Goal: Navigation & Orientation: Find specific page/section

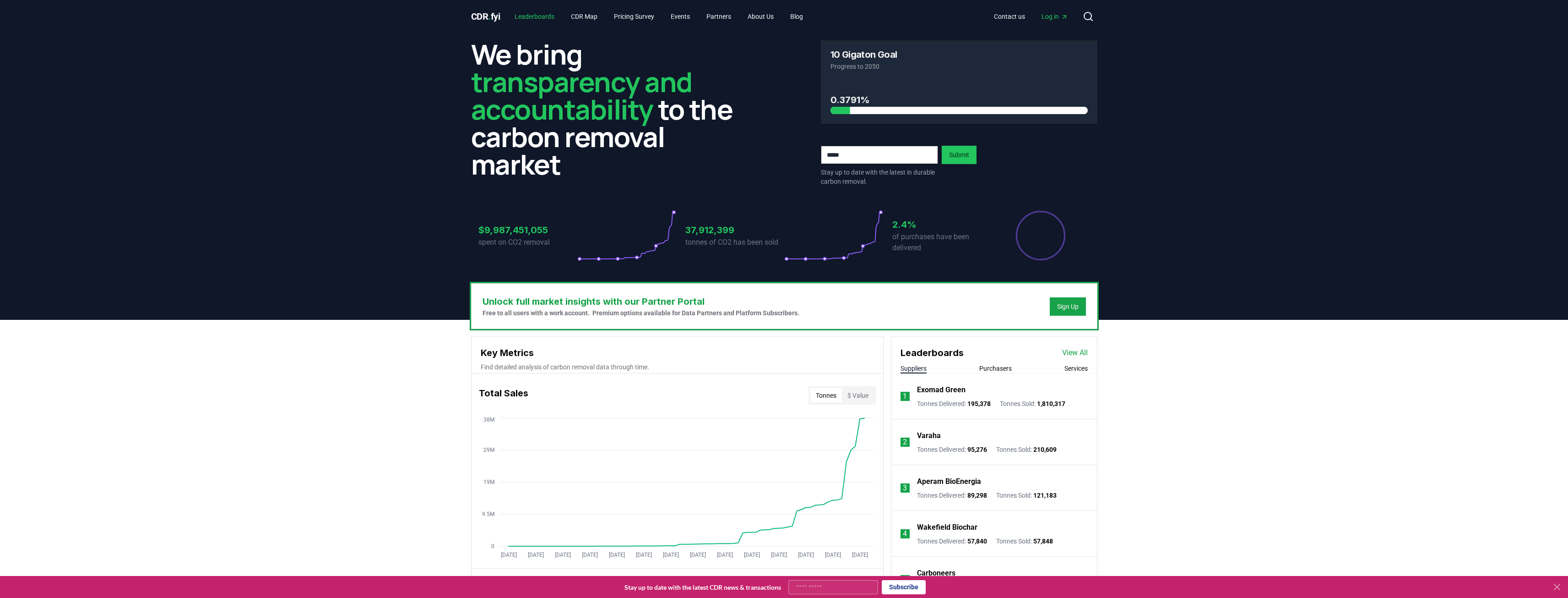
click at [550, 16] on link "Leaderboards" at bounding box center [534, 16] width 55 height 16
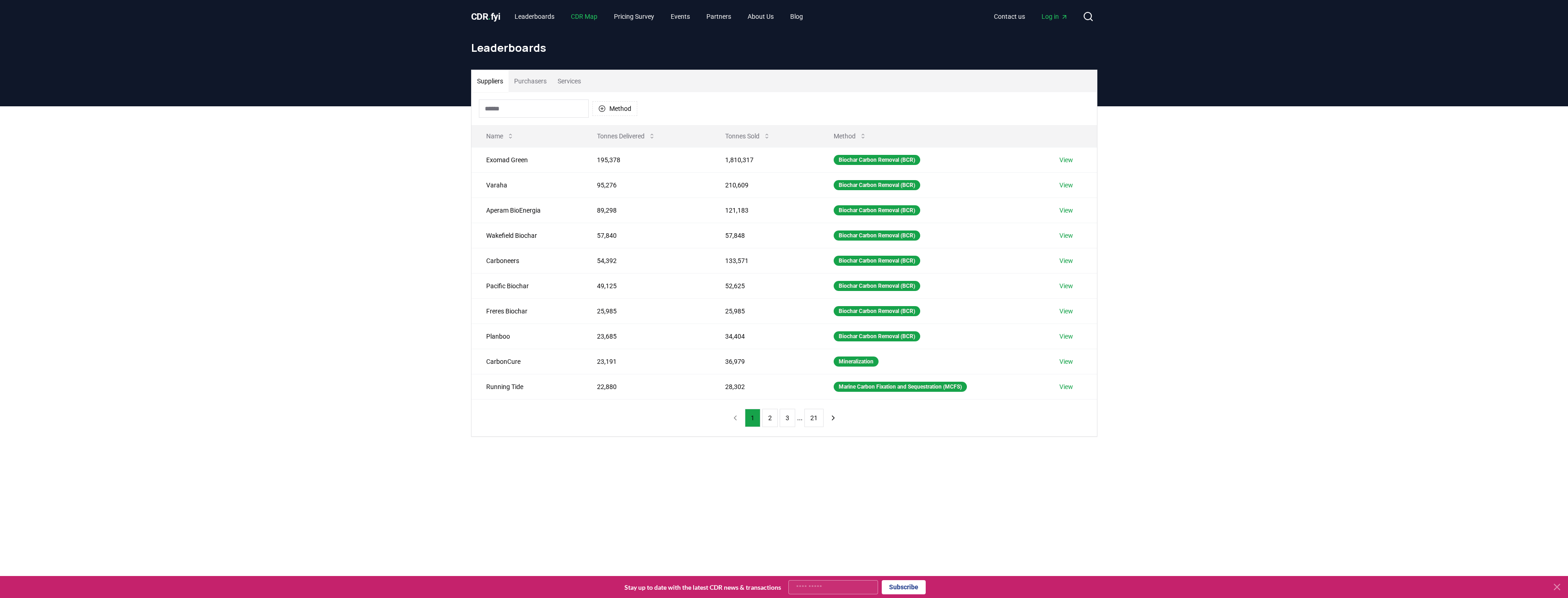
click at [586, 16] on link "CDR Map" at bounding box center [584, 16] width 41 height 16
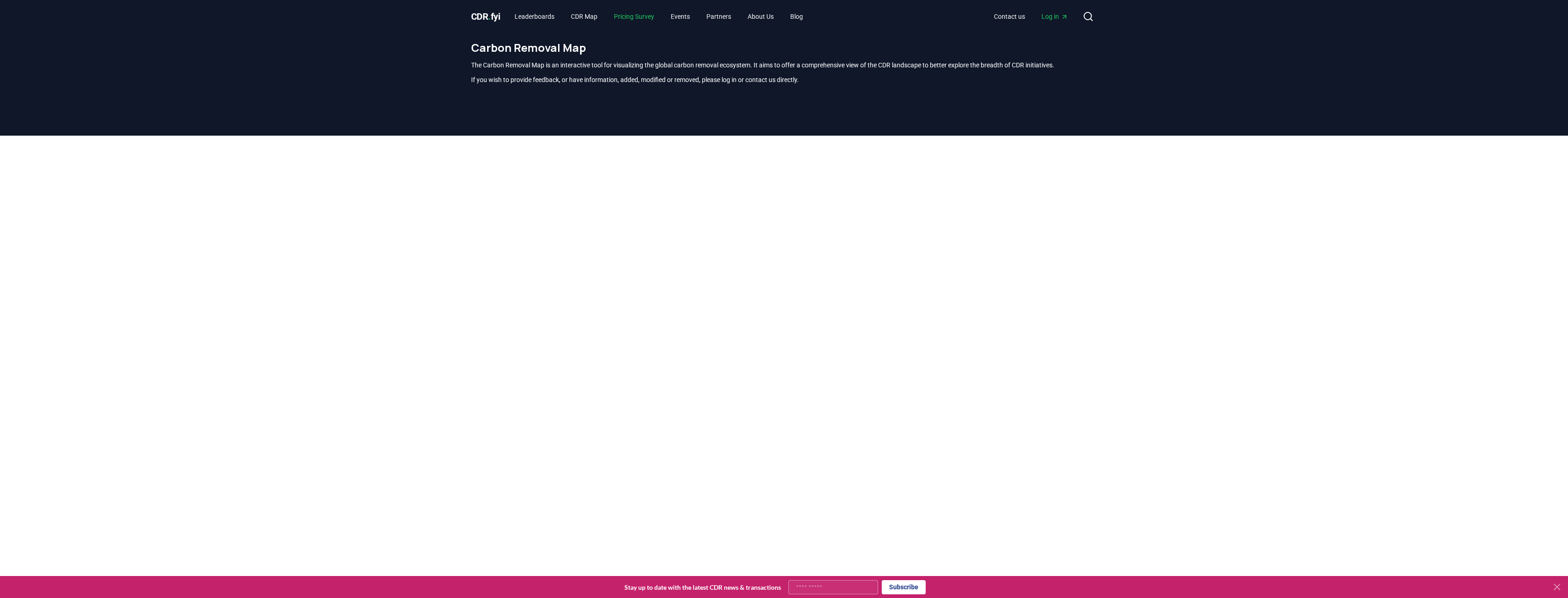
click at [637, 16] on link "Pricing Survey" at bounding box center [634, 16] width 55 height 16
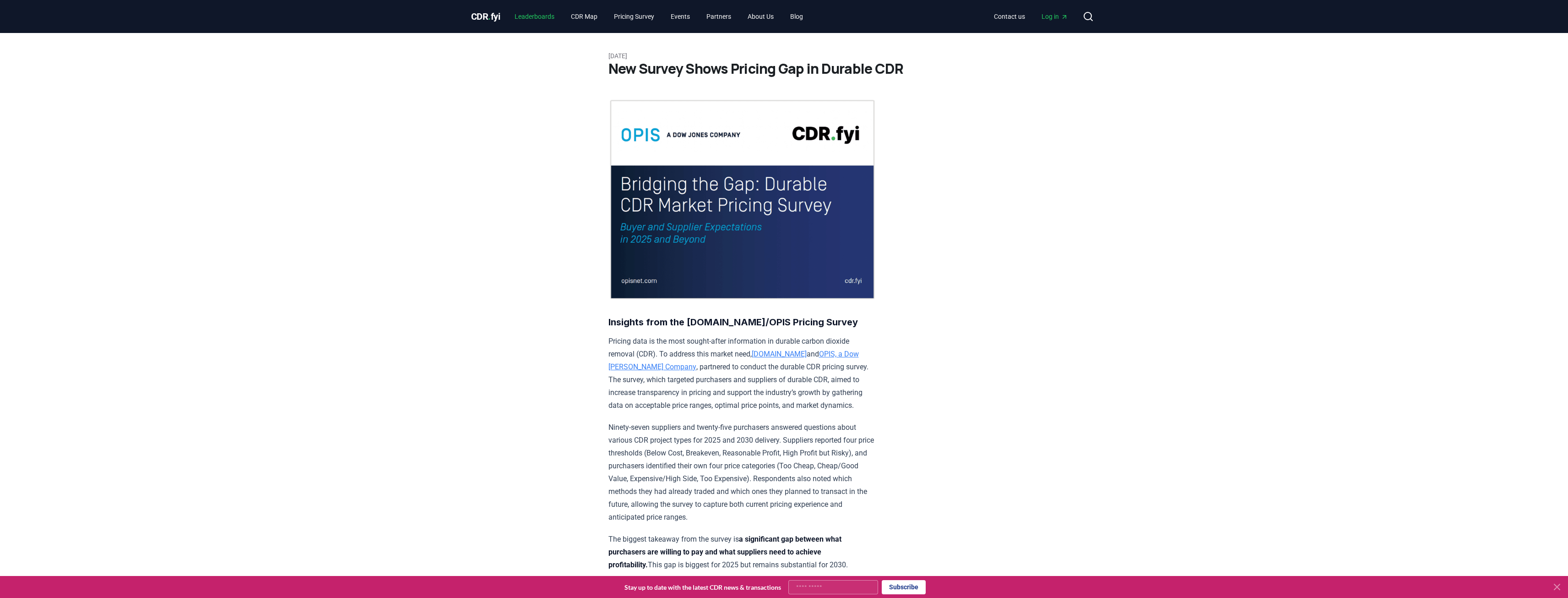
drag, startPoint x: 549, startPoint y: 18, endPoint x: 556, endPoint y: 17, distance: 7.1
click at [548, 17] on link "Leaderboards" at bounding box center [534, 16] width 55 height 16
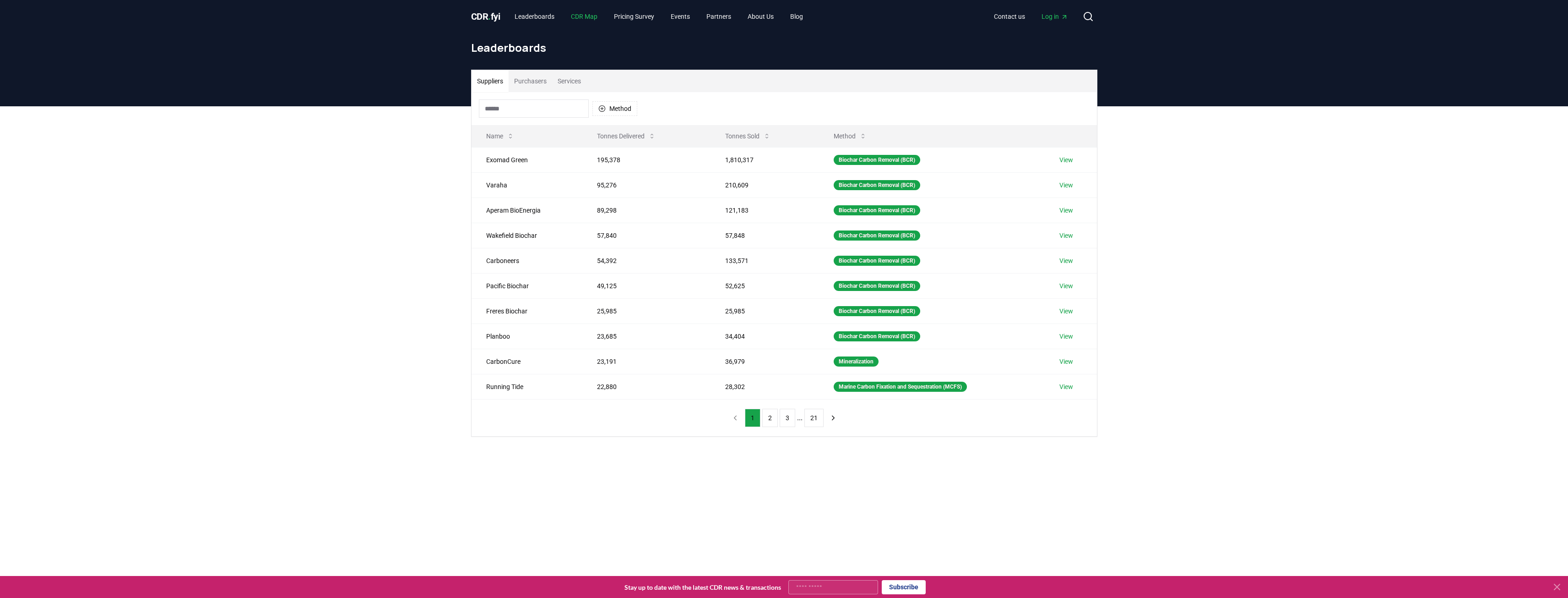
click at [590, 16] on link "CDR Map" at bounding box center [584, 16] width 41 height 16
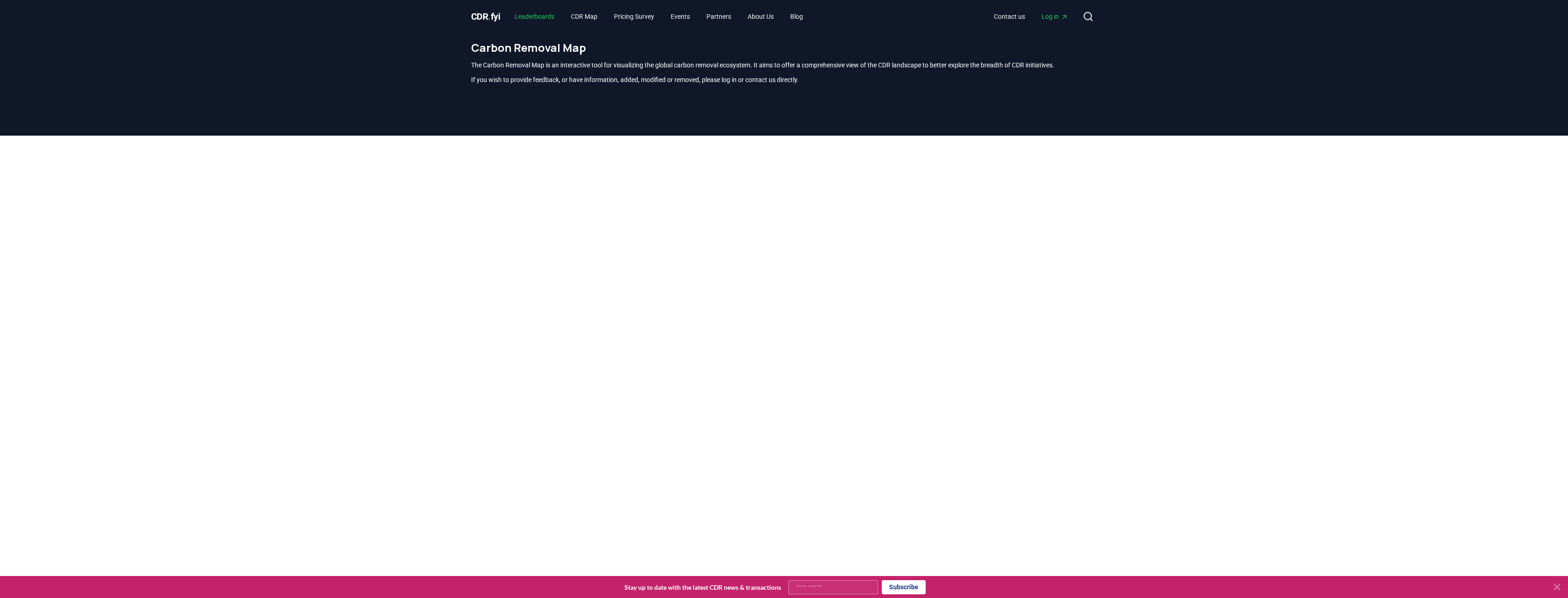
click at [538, 17] on link "Leaderboards" at bounding box center [534, 16] width 55 height 16
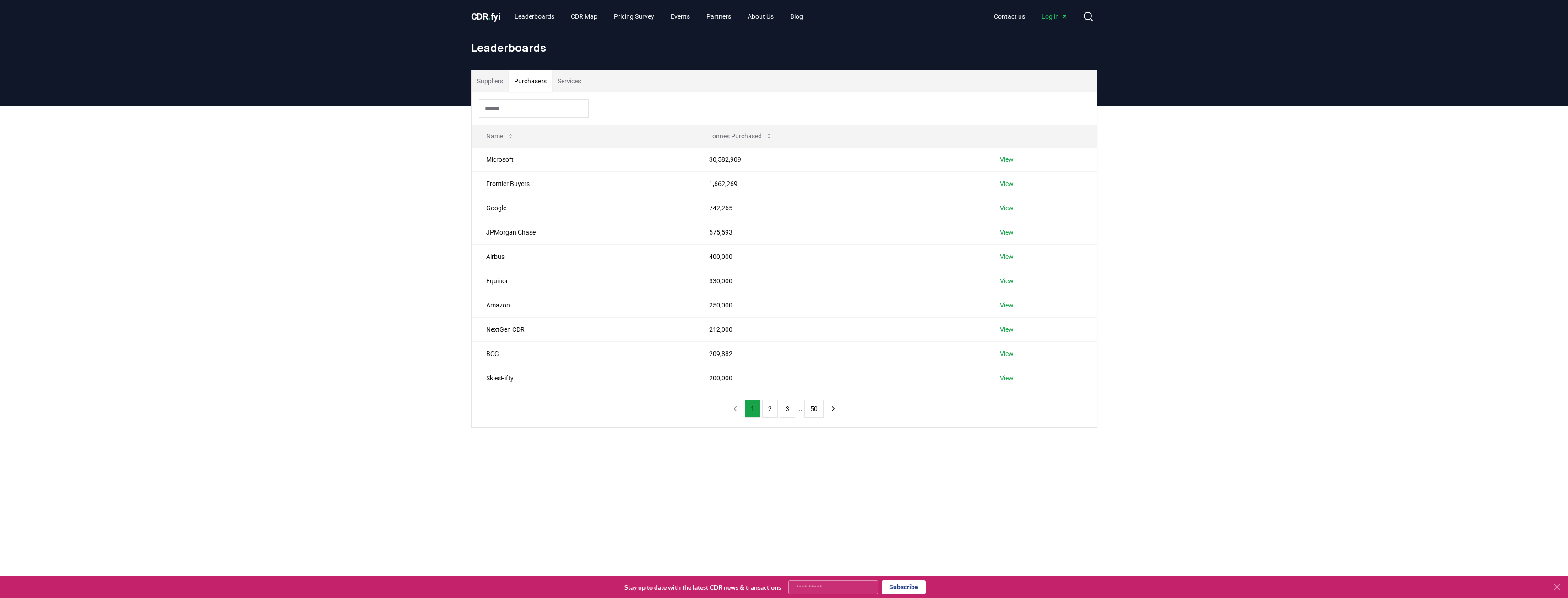
click at [542, 89] on button "Purchasers" at bounding box center [530, 81] width 43 height 22
